Goal: Find specific page/section: Find specific page/section

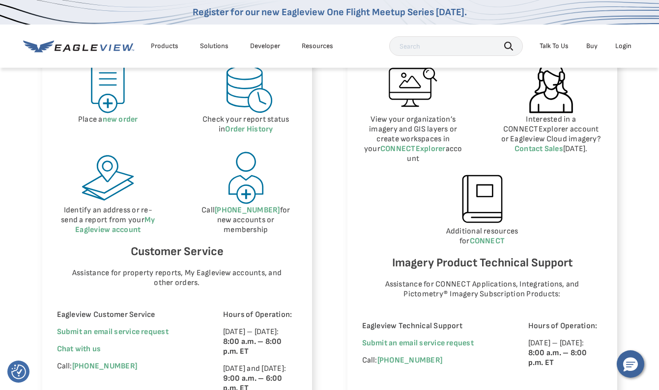
scroll to position [495, 0]
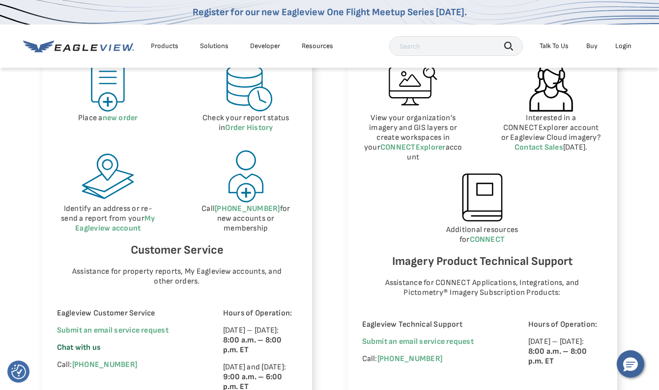
click at [96, 348] on span "Chat with us" at bounding box center [79, 347] width 44 height 9
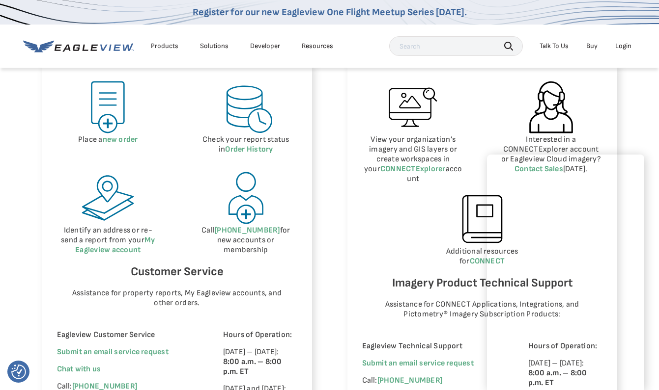
scroll to position [535, 0]
